Goal: Browse casually

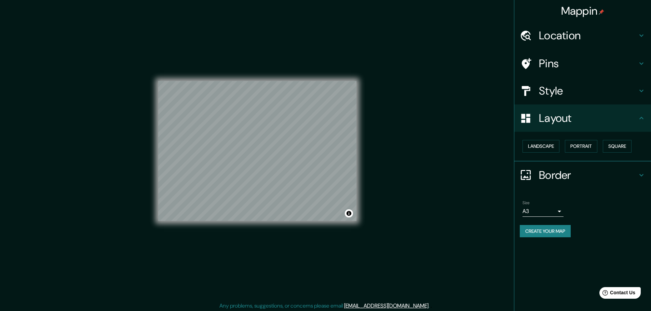
click at [203, 224] on div "© Mapbox © OpenStreetMap Improve this map" at bounding box center [257, 151] width 198 height 280
click at [261, 65] on div "© Mapbox © OpenStreetMap Improve this map" at bounding box center [257, 151] width 198 height 280
click at [153, 177] on div "© Mapbox © OpenStreetMap Improve this map" at bounding box center [257, 151] width 220 height 302
click at [315, 231] on div "© Mapbox © OpenStreetMap Improve this map" at bounding box center [257, 151] width 198 height 280
click at [258, 258] on div "© Mapbox © OpenStreetMap Improve this map" at bounding box center [257, 151] width 198 height 280
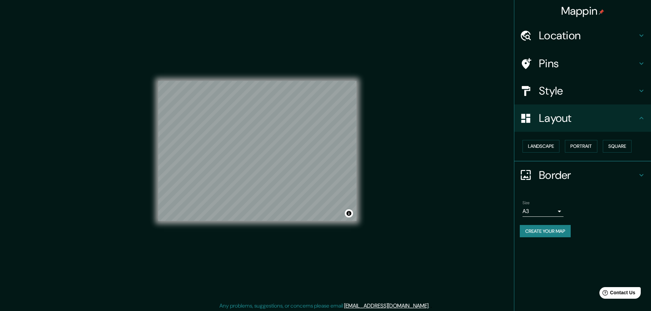
click at [275, 280] on div "© Mapbox © OpenStreetMap Improve this map" at bounding box center [257, 151] width 198 height 280
click at [225, 57] on div "© Mapbox © OpenStreetMap Improve this map" at bounding box center [257, 151] width 198 height 280
click at [317, 223] on div "© Mapbox © OpenStreetMap Improve this map" at bounding box center [257, 151] width 198 height 280
click at [219, 177] on div at bounding box center [219, 177] width 5 height 5
click at [351, 18] on div "© Mapbox © OpenStreetMap Improve this map" at bounding box center [257, 151] width 198 height 280
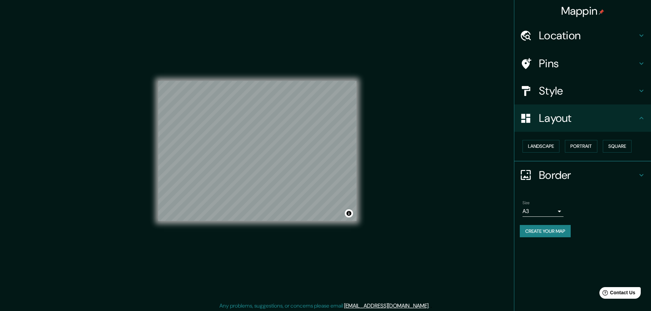
click at [122, 188] on div "Mappin Location Pins Style Layout Landscape Portrait Square Border Choose a bor…" at bounding box center [325, 156] width 651 height 313
click at [129, 156] on div "Mappin Location Pins Style Layout Landscape Portrait Square Border Choose a bor…" at bounding box center [325, 156] width 651 height 313
click at [310, 264] on div "© Mapbox © OpenStreetMap Improve this map" at bounding box center [257, 151] width 198 height 280
click at [435, 159] on div "Mappin Location Pins Style Layout Landscape Portrait Square Border Choose a bor…" at bounding box center [325, 156] width 651 height 313
click at [298, 241] on div "© Mapbox © OpenStreetMap Improve this map" at bounding box center [257, 151] width 198 height 280
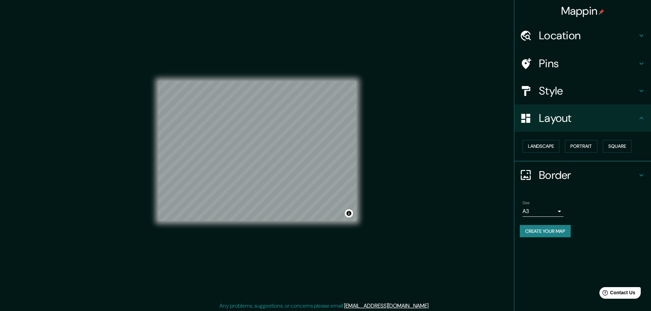
click at [152, 163] on div "© Mapbox © OpenStreetMap Improve this map" at bounding box center [257, 151] width 220 height 302
click at [309, 224] on div "© Mapbox © OpenStreetMap Improve this map" at bounding box center [257, 151] width 198 height 280
